Goal: Information Seeking & Learning: Learn about a topic

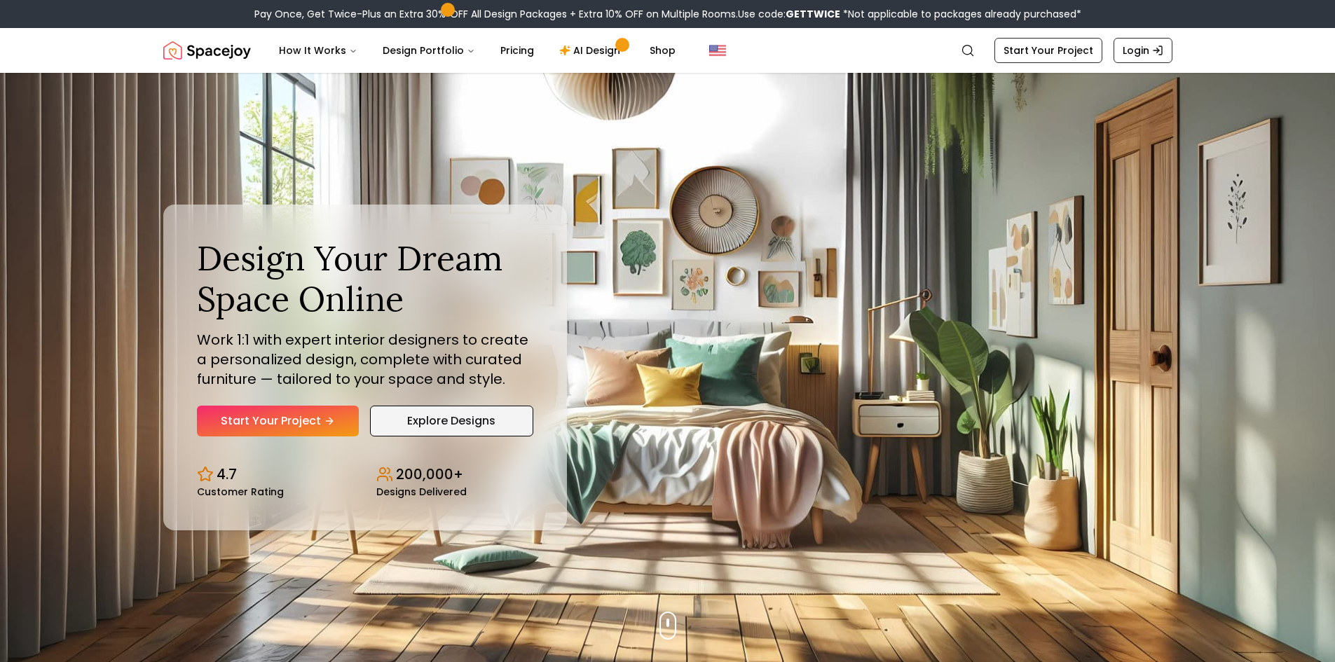
click at [450, 424] on link "Explore Designs" at bounding box center [451, 421] width 163 height 31
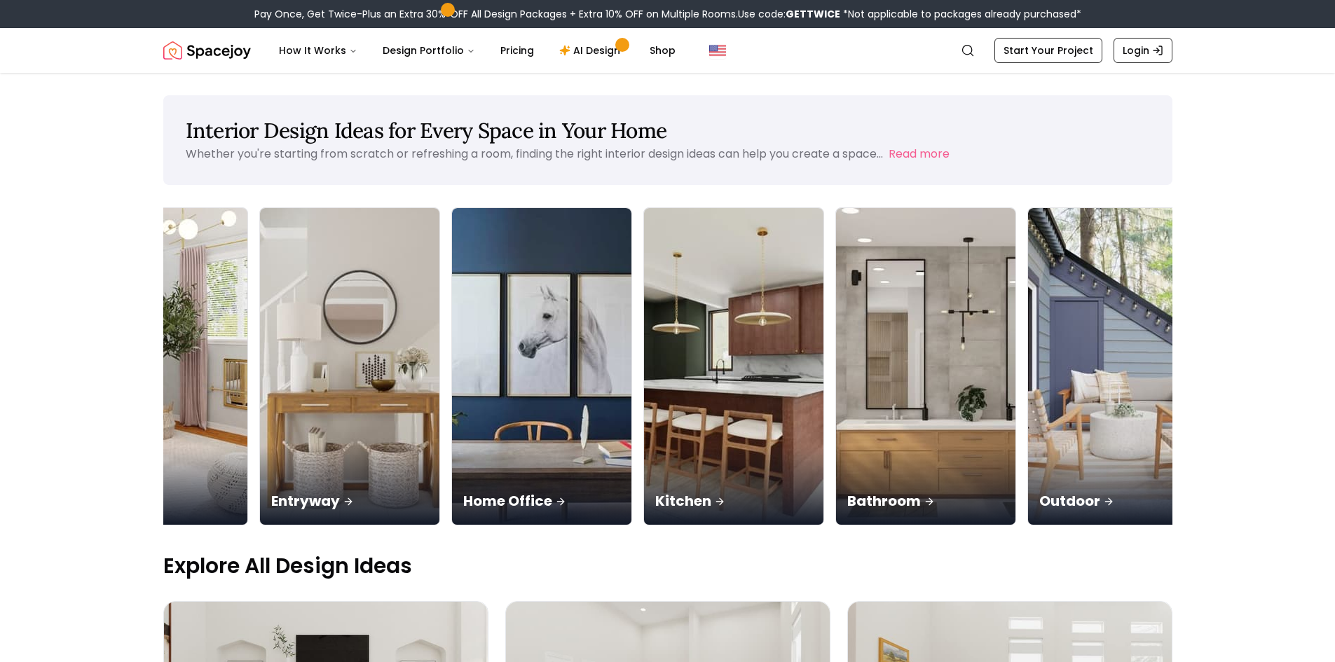
scroll to position [0, 883]
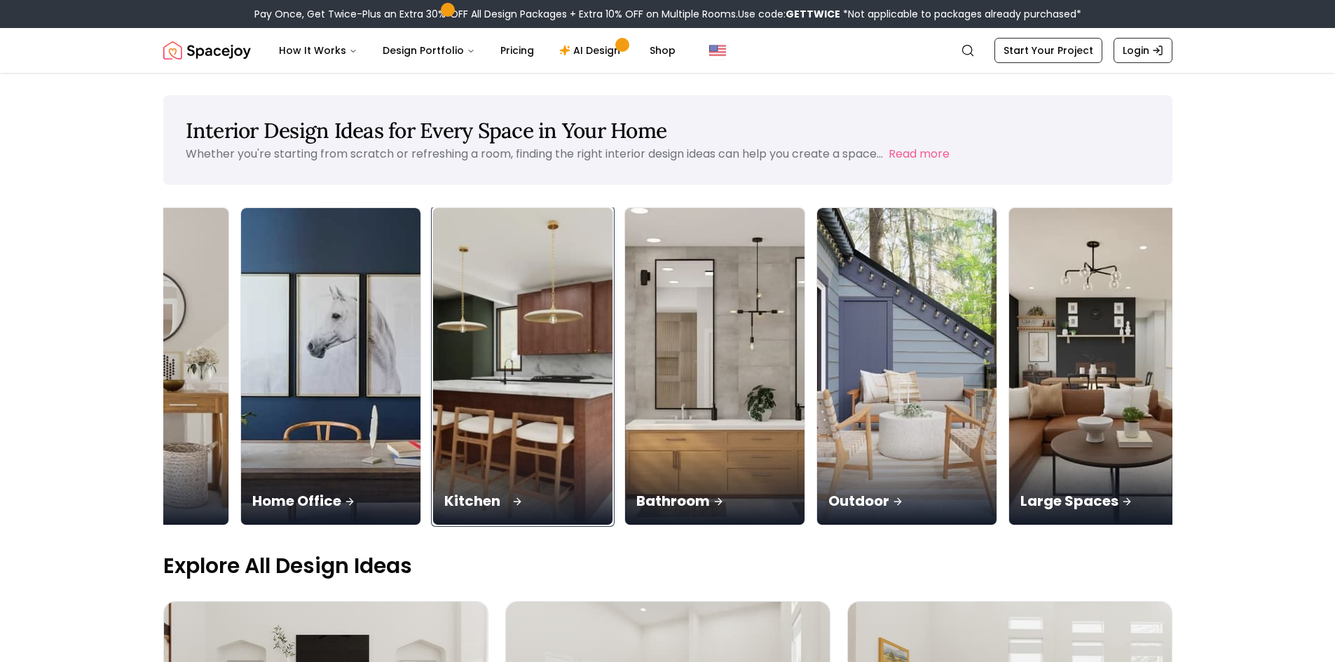
click at [529, 380] on img at bounding box center [522, 366] width 189 height 333
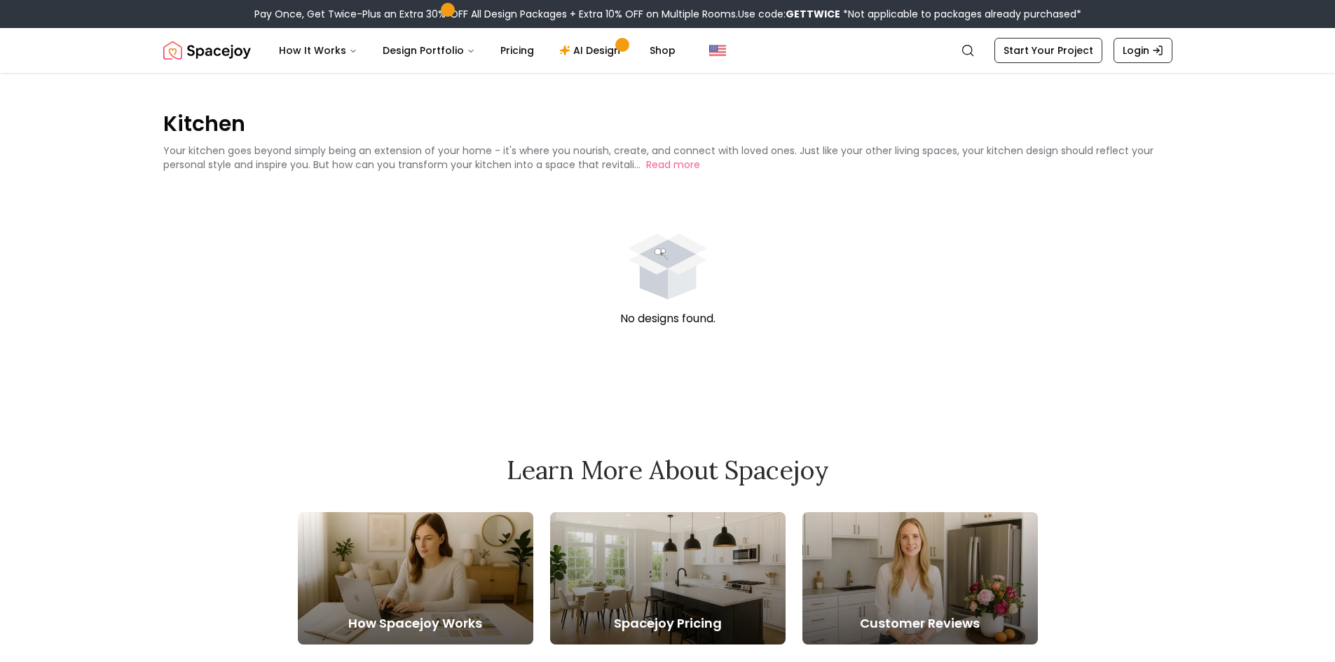
click at [682, 292] on icon "animation" at bounding box center [682, 278] width 28 height 42
click at [664, 166] on button "Read more" at bounding box center [673, 165] width 54 height 14
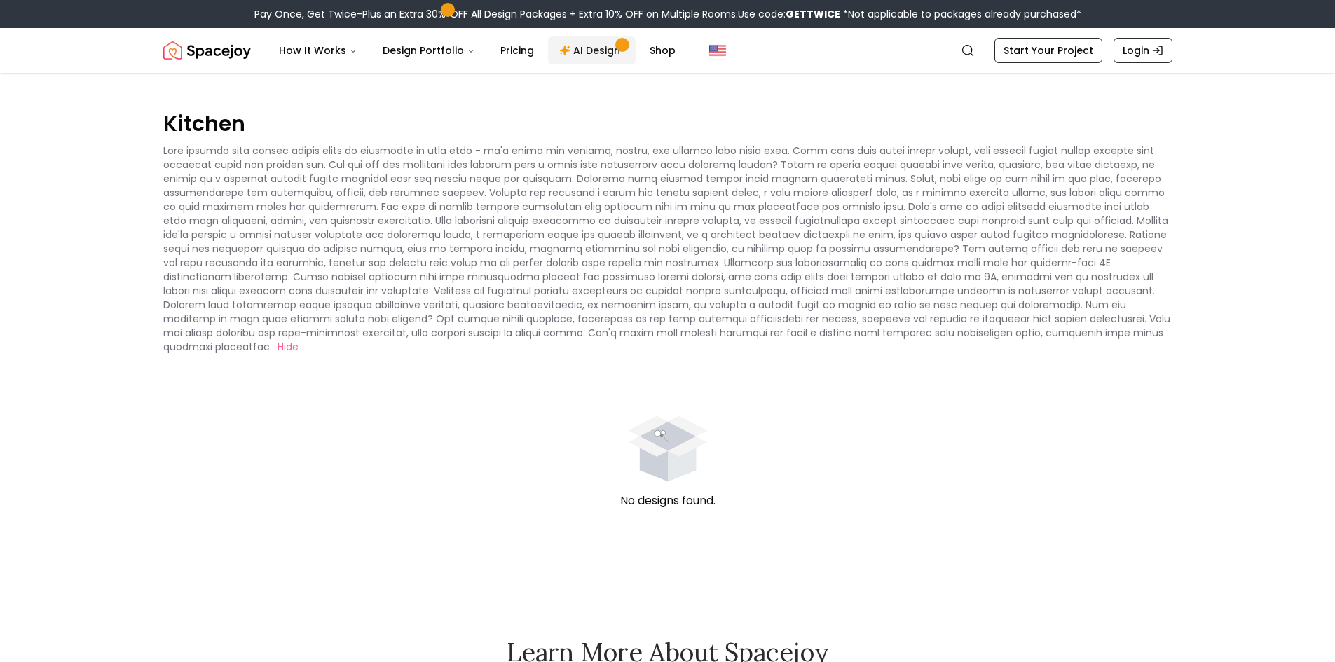
click at [582, 51] on link "AI Design" at bounding box center [592, 50] width 88 height 28
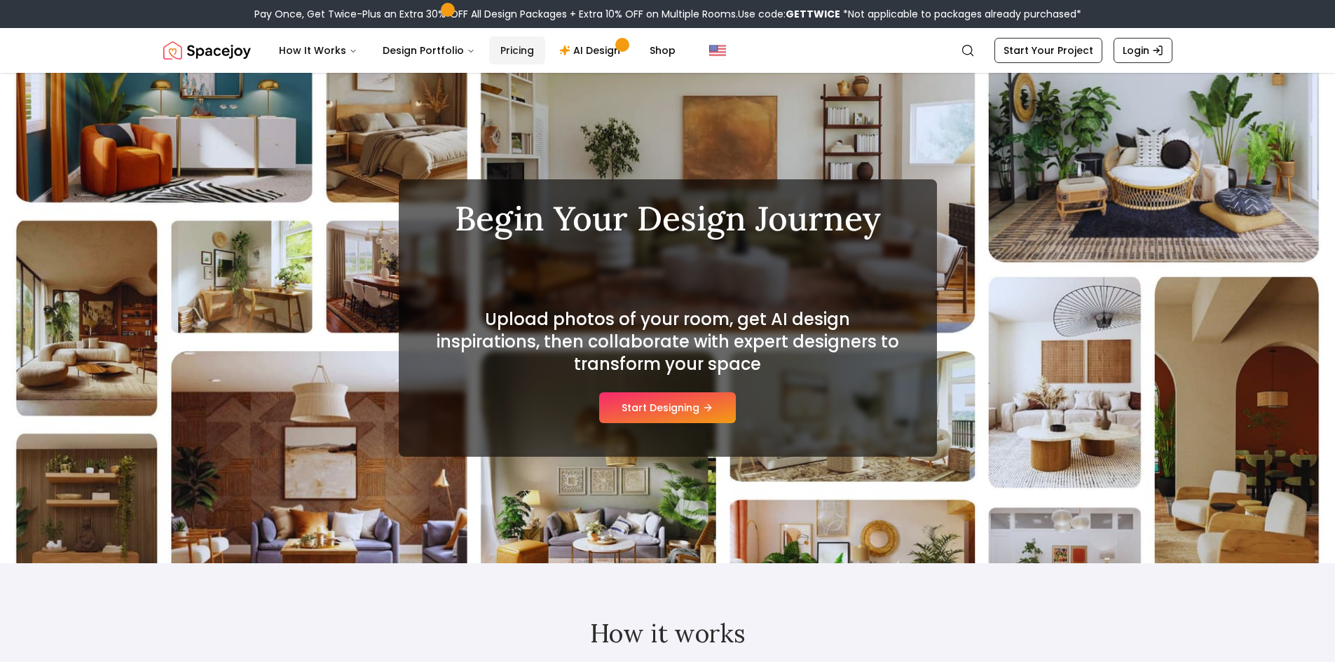
click at [507, 54] on link "Pricing" at bounding box center [517, 50] width 56 height 28
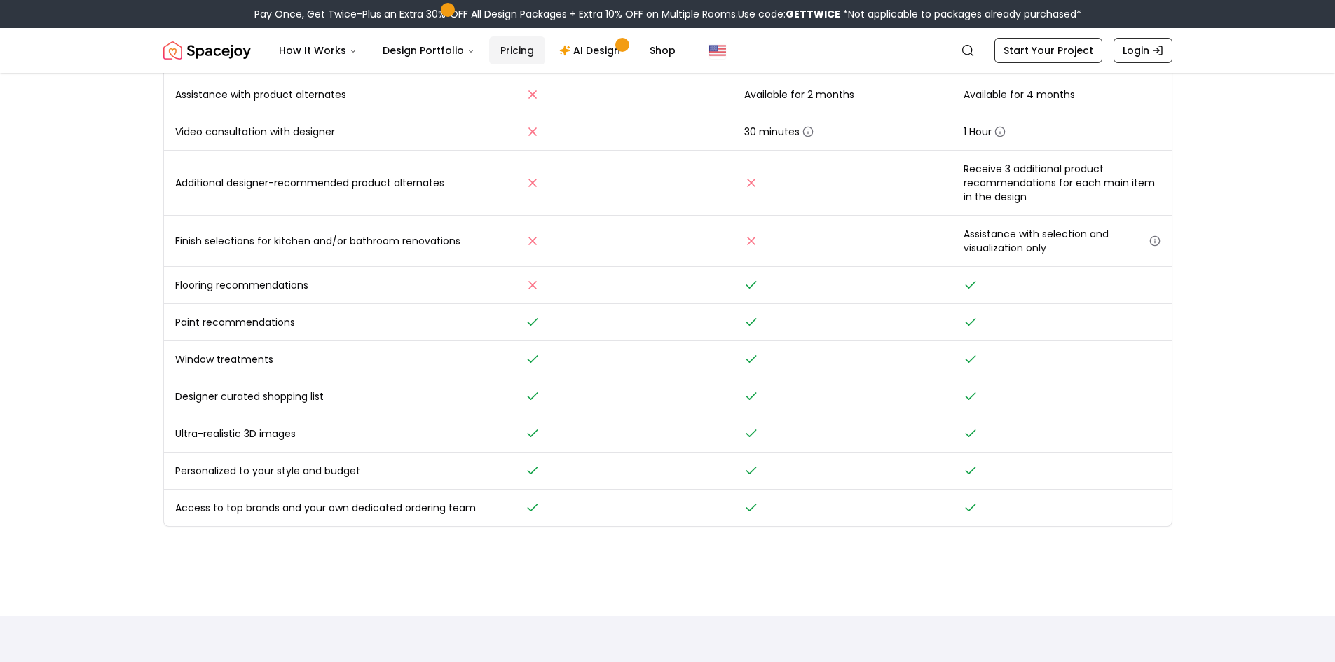
scroll to position [463, 0]
